Goal: Navigation & Orientation: Find specific page/section

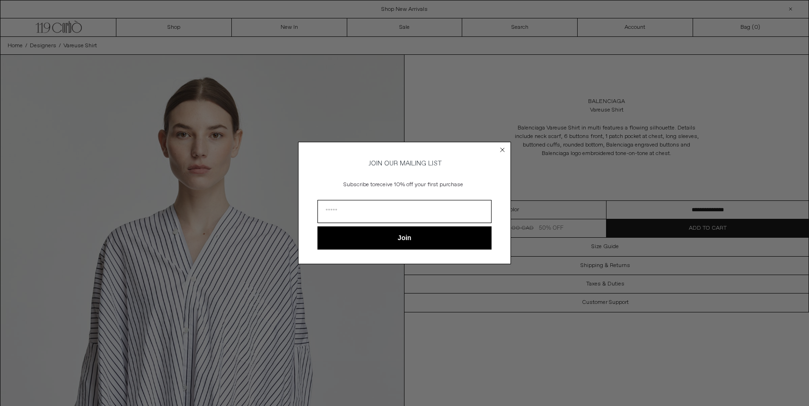
click at [502, 149] on circle "Close dialog" at bounding box center [502, 150] width 9 height 9
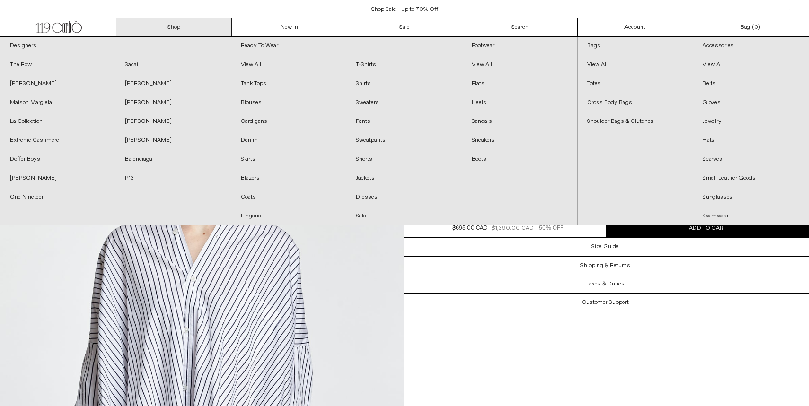
click at [202, 30] on link "Shop" at bounding box center [173, 27] width 115 height 18
